Goal: Find contact information: Find contact information

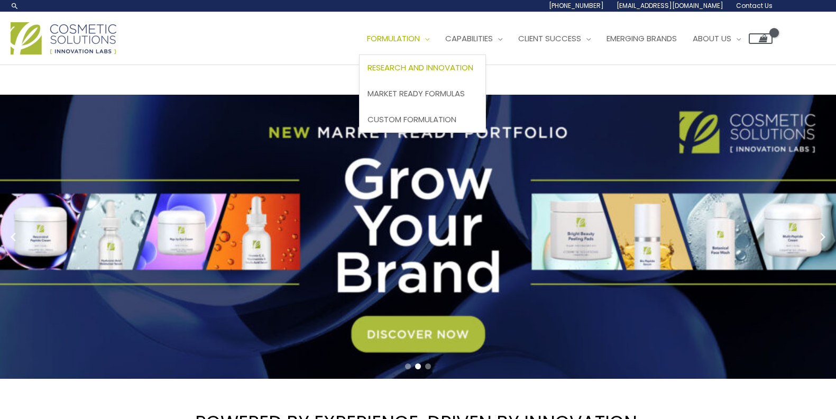
click at [445, 66] on span "Research and Innovation" at bounding box center [420, 67] width 106 height 11
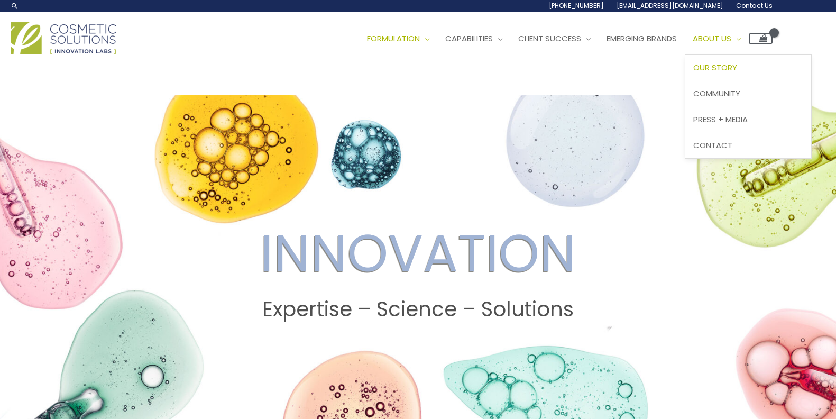
click at [737, 70] on span "Our Story" at bounding box center [715, 67] width 44 height 11
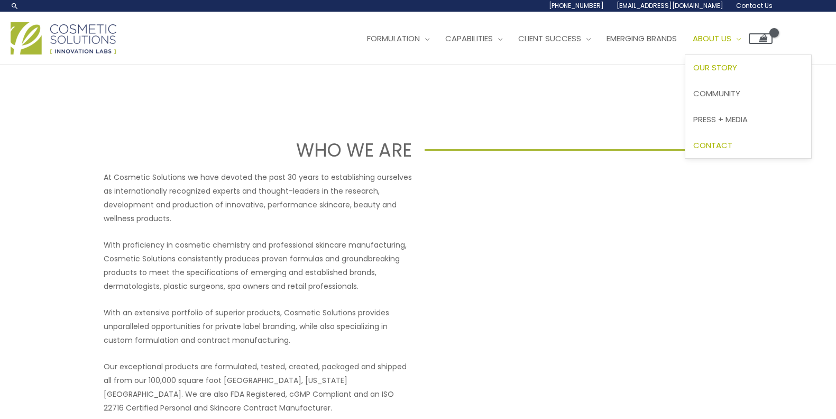
click at [732, 145] on span "Contact" at bounding box center [712, 145] width 39 height 11
